Goal: Task Accomplishment & Management: Use online tool/utility

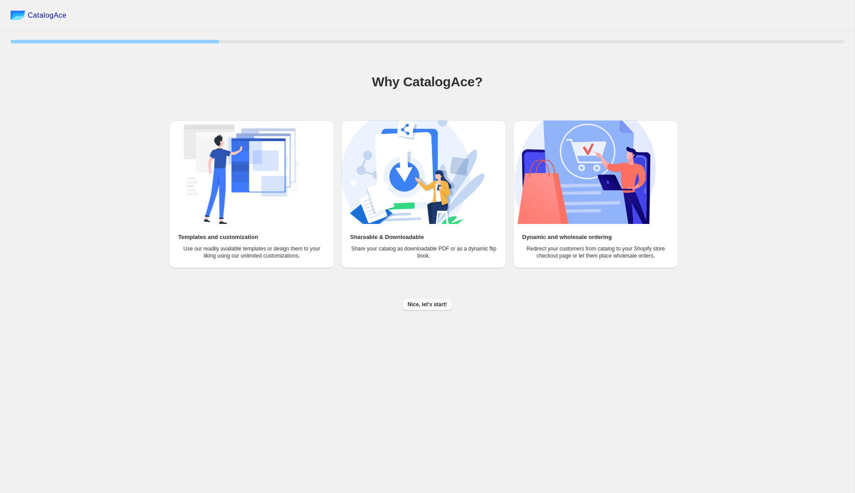
click at [431, 305] on span "Nice, let's start!" at bounding box center [427, 304] width 39 height 7
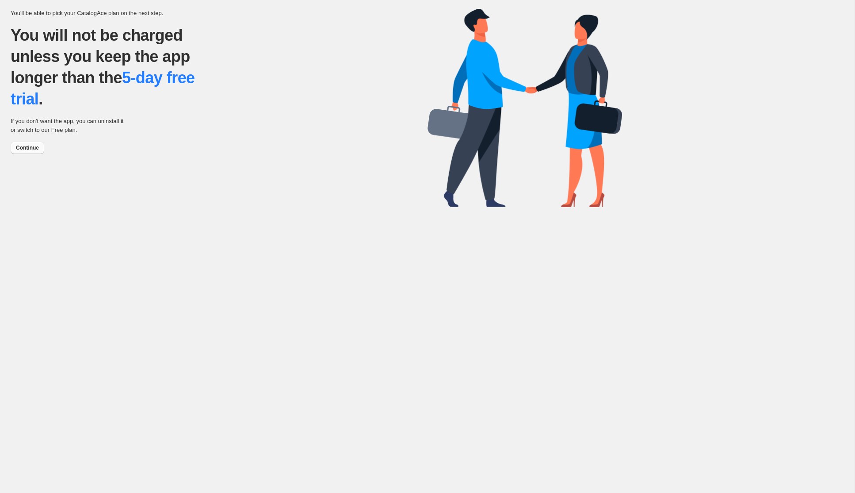
click at [31, 146] on span "Continue" at bounding box center [27, 147] width 23 height 7
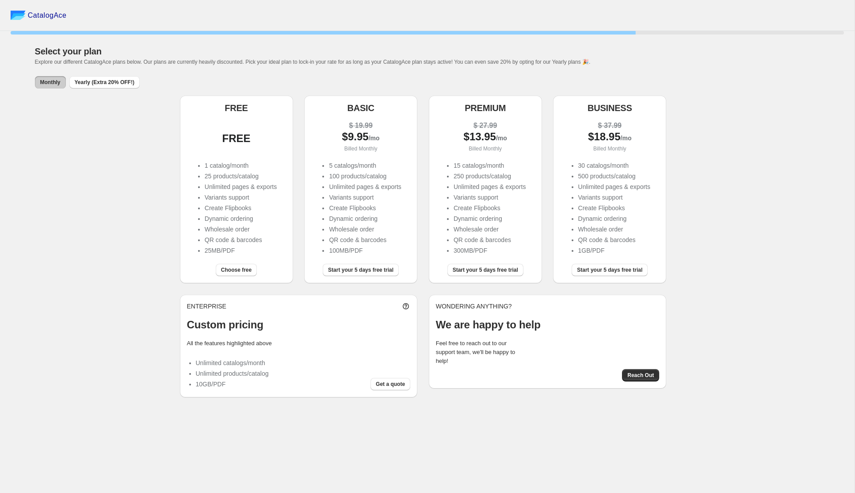
click at [226, 175] on li "25 products/catalog" at bounding box center [241, 176] width 72 height 9
click at [238, 272] on span "Choose free" at bounding box center [236, 269] width 31 height 7
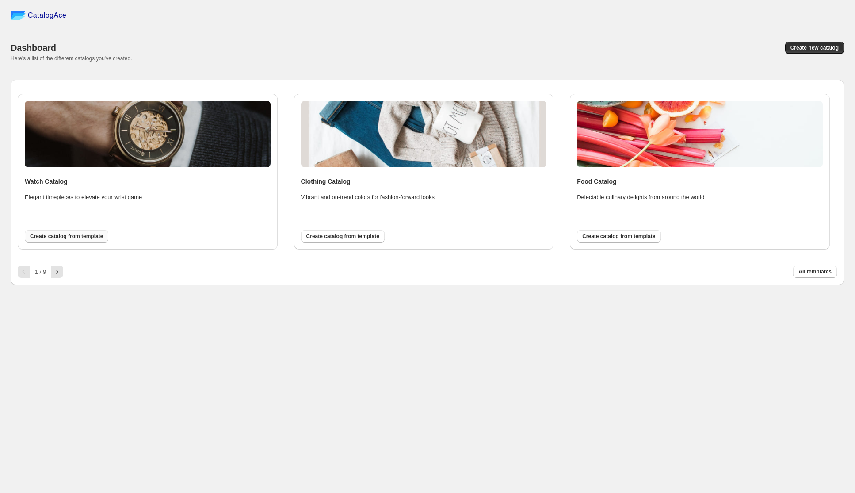
click at [76, 239] on span "Create catalog from template" at bounding box center [66, 236] width 73 height 7
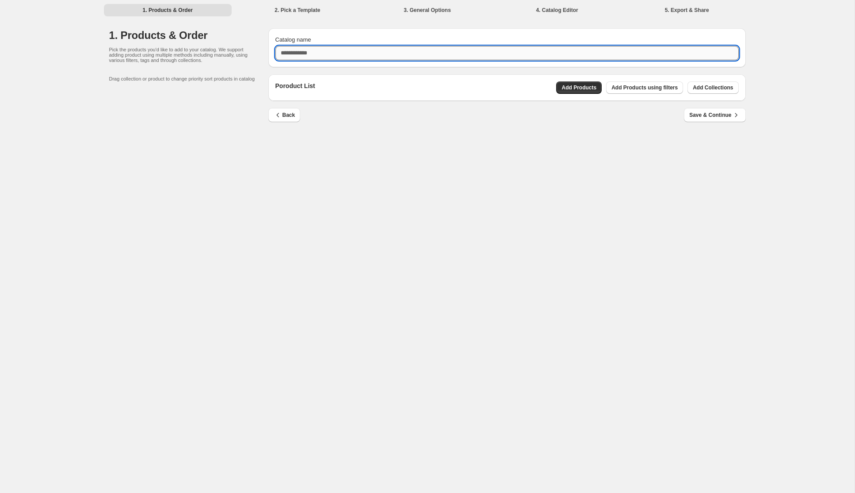
click at [338, 56] on input "Catalog name" at bounding box center [508, 53] width 464 height 14
type input "****"
click at [563, 89] on span "Add Products" at bounding box center [579, 87] width 35 height 7
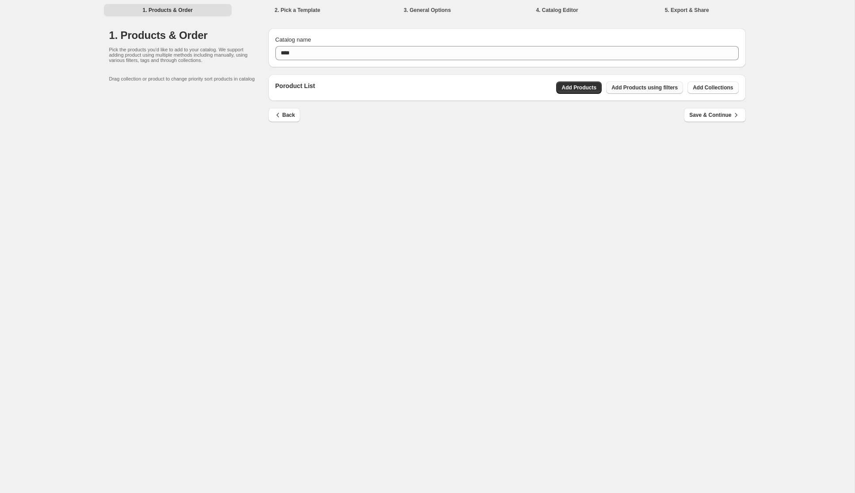
click at [648, 88] on span "Add Products using filters" at bounding box center [645, 87] width 66 height 7
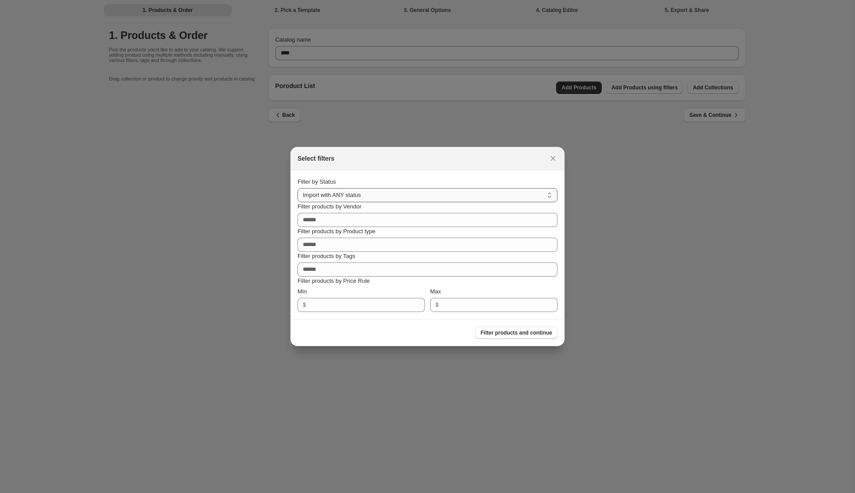
select select "******"
click option "******" at bounding box center [0, 0] width 0 height 0
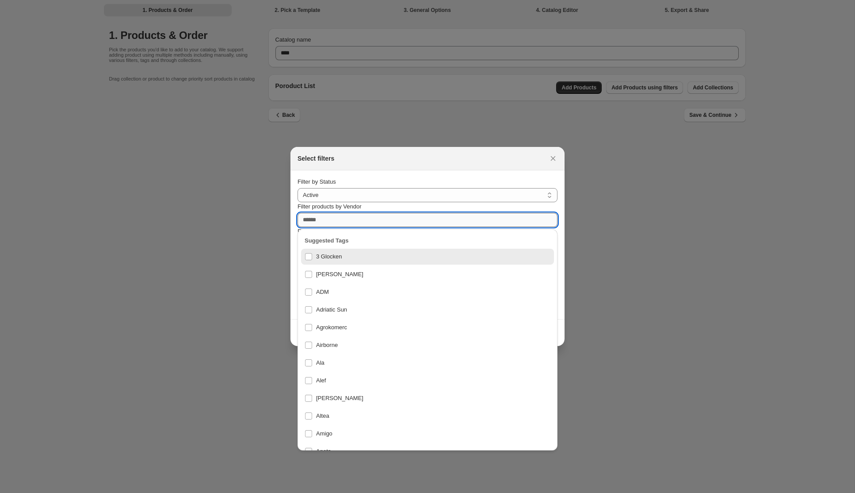
click at [363, 224] on input "Filter products by Vendor" at bounding box center [428, 220] width 260 height 14
click at [400, 180] on div "Filter by Status" at bounding box center [428, 181] width 260 height 9
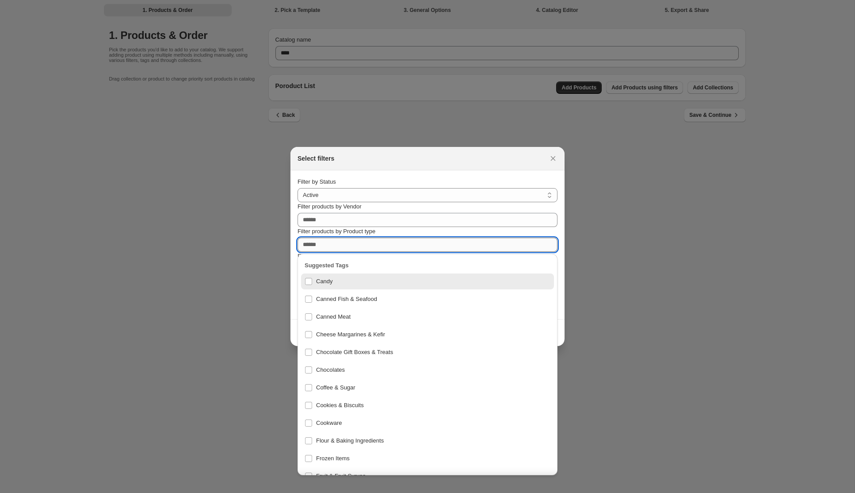
click at [378, 244] on input "Filter products by Product type" at bounding box center [428, 245] width 260 height 14
click at [419, 145] on div at bounding box center [427, 246] width 855 height 493
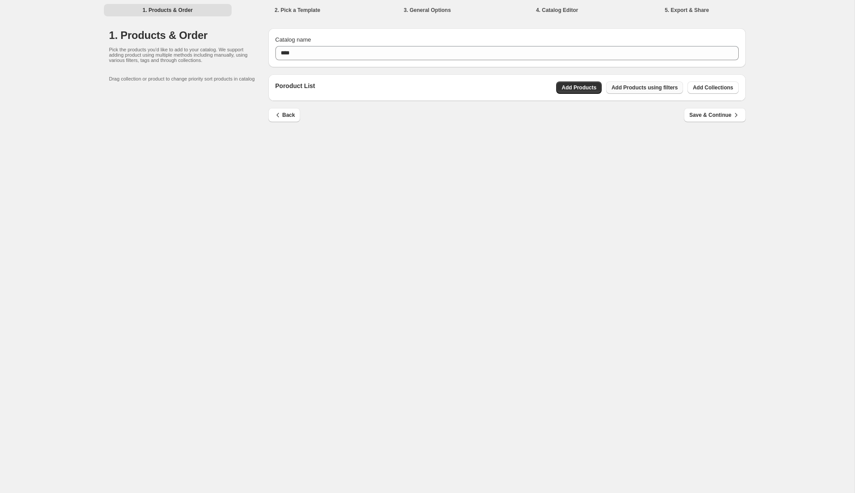
click at [636, 87] on span "Add Products using filters" at bounding box center [645, 87] width 66 height 7
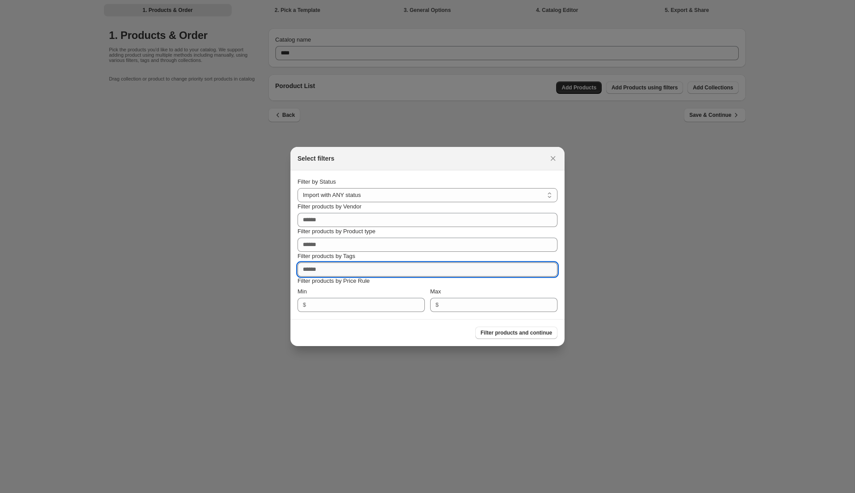
click at [330, 271] on input "Filter products by Tags" at bounding box center [428, 269] width 260 height 14
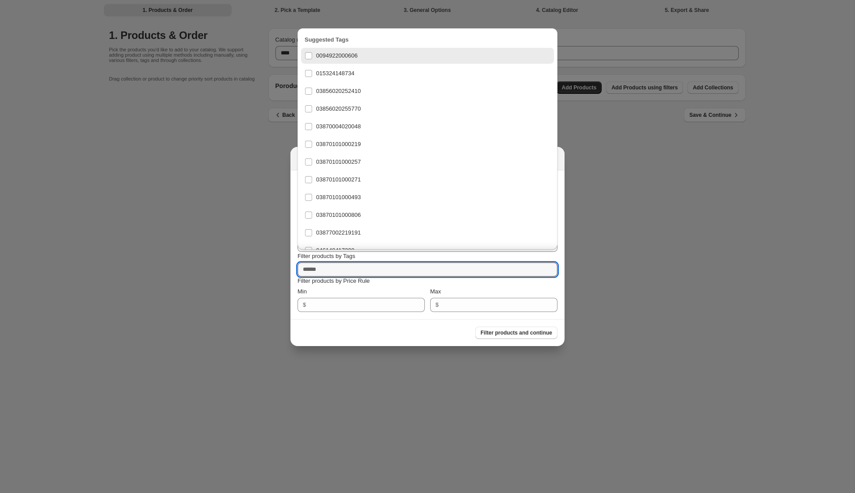
click at [555, 293] on div "Max" at bounding box center [493, 291] width 127 height 9
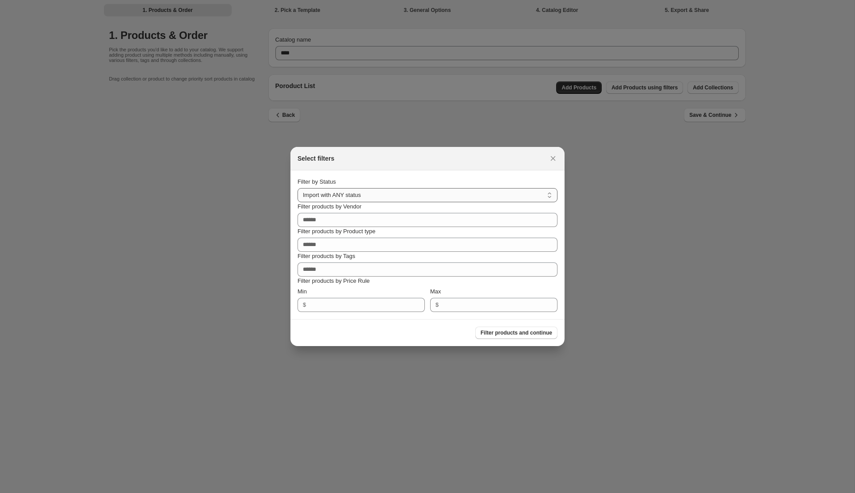
select select "******"
click option "******" at bounding box center [0, 0] width 0 height 0
click at [372, 220] on input "Filter products by Vendor" at bounding box center [428, 220] width 260 height 14
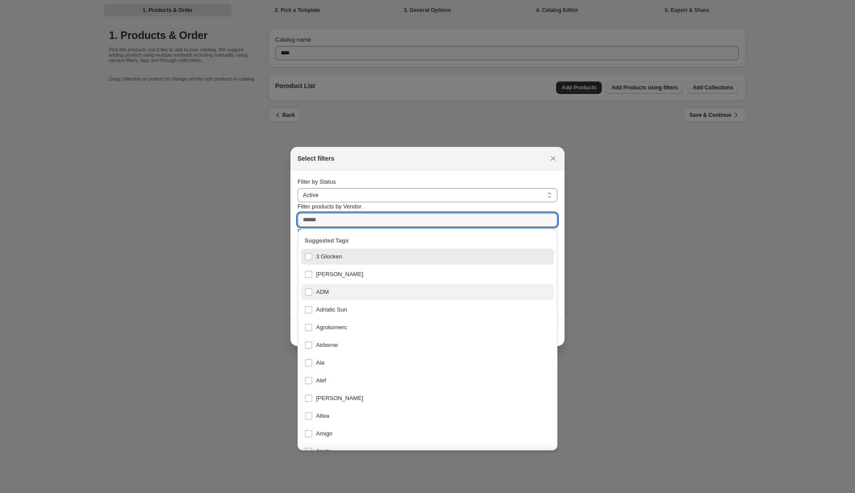
click at [311, 292] on div "ADM" at bounding box center [428, 292] width 246 height 12
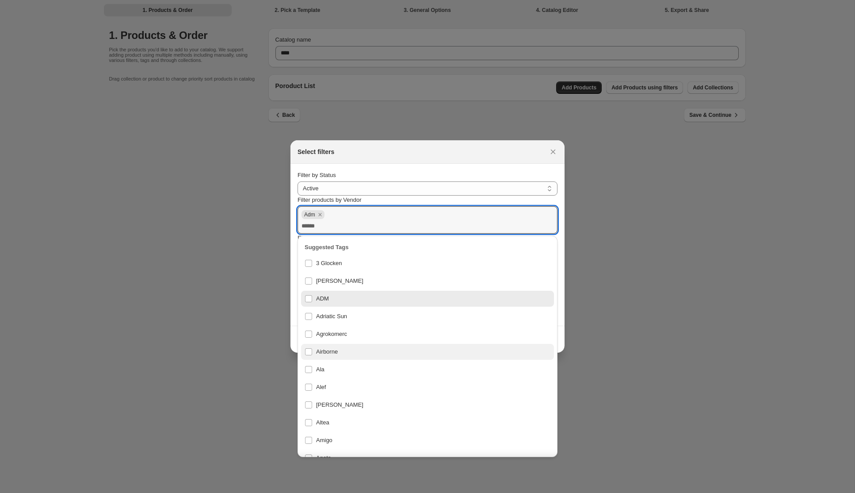
drag, startPoint x: 306, startPoint y: 350, endPoint x: 364, endPoint y: 348, distance: 58.0
click at [307, 350] on div "Airborne" at bounding box center [428, 351] width 246 height 12
click at [563, 337] on section "Filter products and continue" at bounding box center [428, 339] width 274 height 27
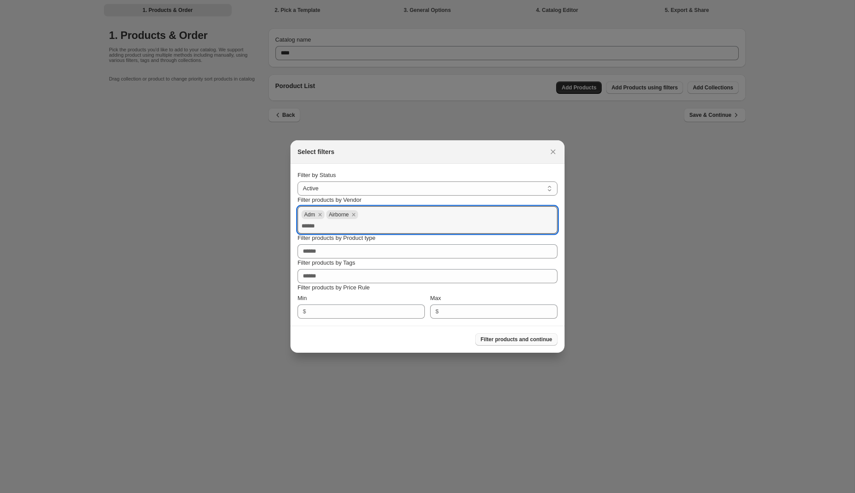
click at [523, 339] on span "Filter products and continue" at bounding box center [517, 339] width 72 height 7
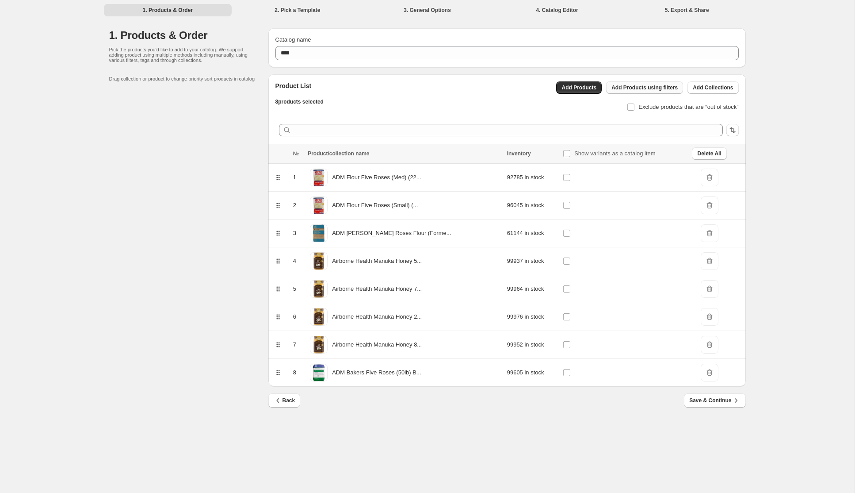
click at [647, 90] on span "Add Products using filters" at bounding box center [645, 87] width 66 height 7
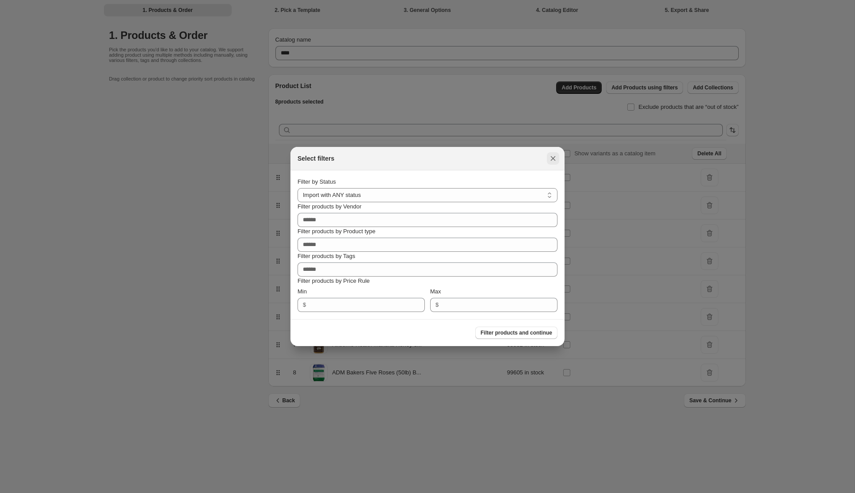
click at [554, 164] on button ":rm:" at bounding box center [553, 158] width 12 height 12
